Goal: Check status: Check status

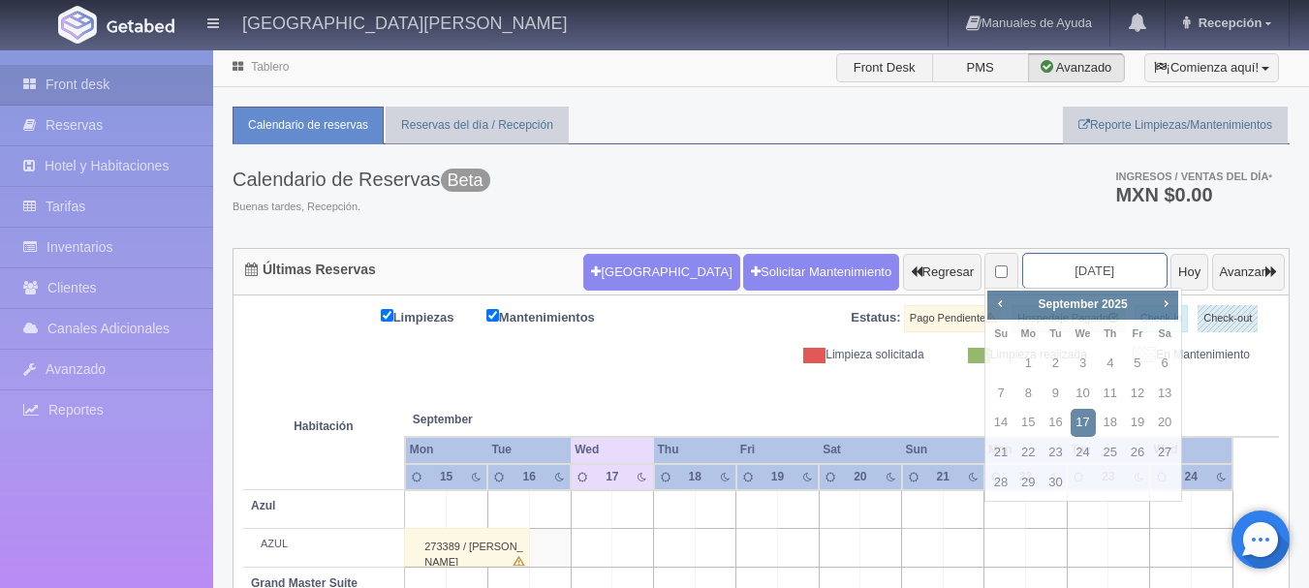
click at [1094, 275] on input "[DATE]" at bounding box center [1094, 271] width 145 height 36
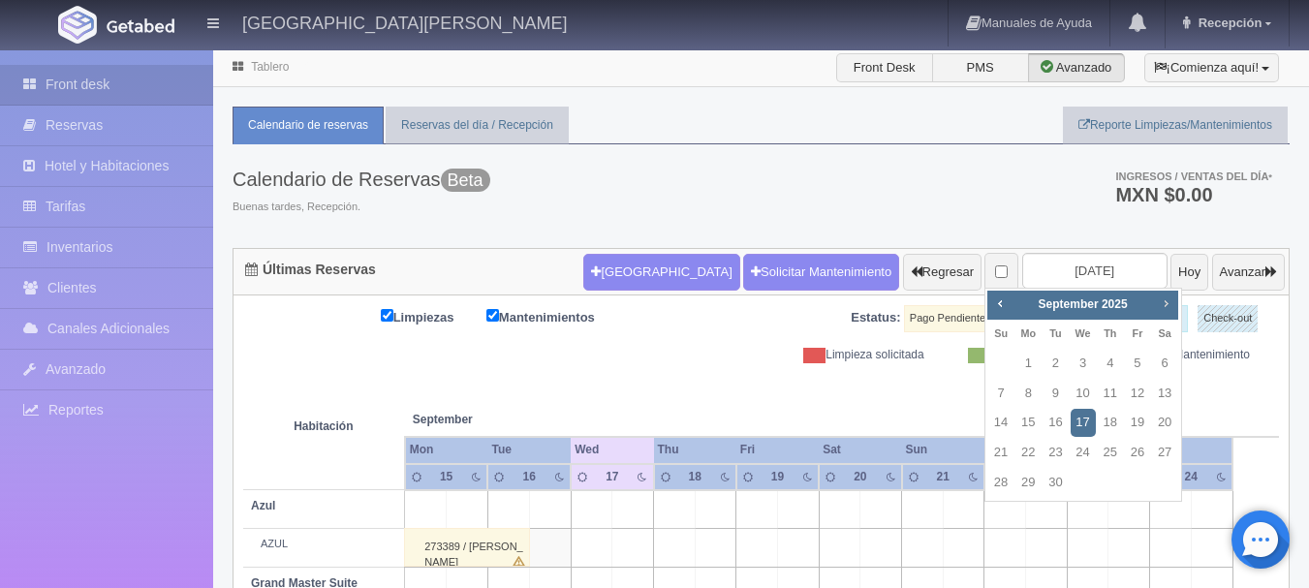
click at [1168, 306] on span "Next" at bounding box center [1166, 304] width 16 height 16
click at [1169, 360] on link "4" at bounding box center [1164, 364] width 25 height 28
type input "[DATE]"
